Goal: Task Accomplishment & Management: Manage account settings

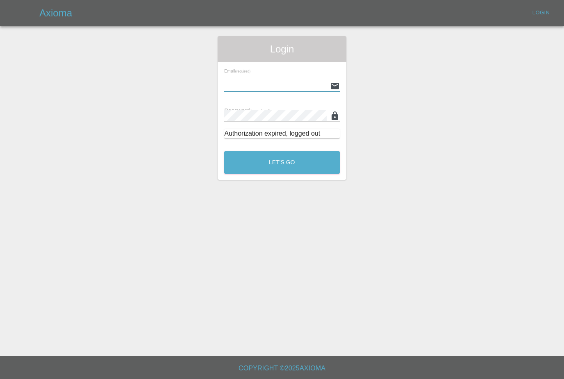
type input "[PERSON_NAME][EMAIL_ADDRESS][PERSON_NAME][DOMAIN_NAME]"
click at [282, 162] on button "Let's Go" at bounding box center [282, 162] width 116 height 23
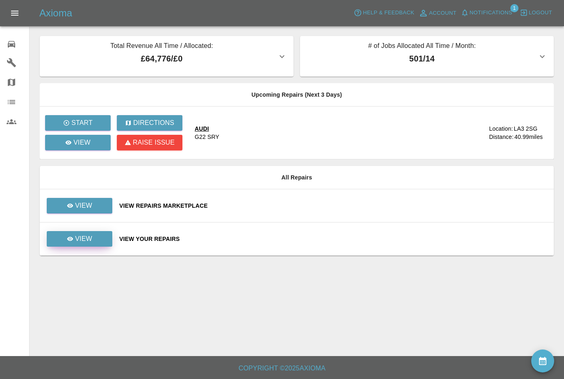
click at [78, 244] on link "View" at bounding box center [80, 239] width 66 height 16
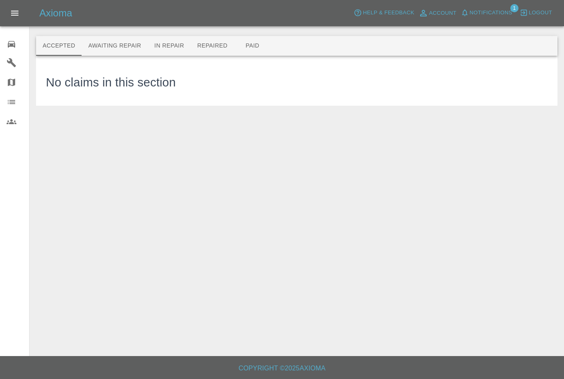
click at [115, 40] on button "Awaiting Repair" at bounding box center [115, 46] width 66 height 20
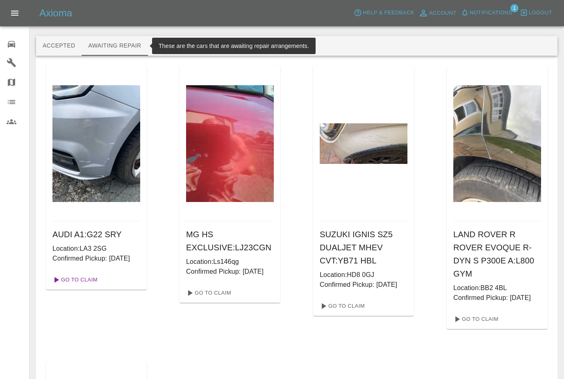
click at [84, 287] on link "Go To Claim" at bounding box center [74, 279] width 50 height 13
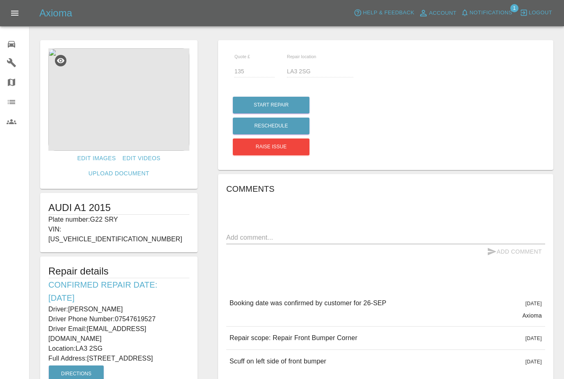
click at [11, 39] on icon at bounding box center [12, 44] width 10 height 10
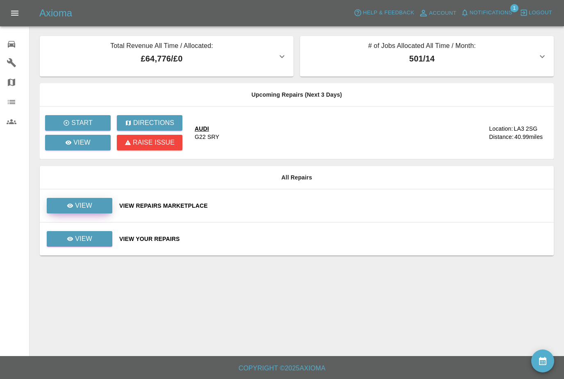
click at [99, 207] on link "View" at bounding box center [80, 206] width 66 height 16
